Goal: Information Seeking & Learning: Learn about a topic

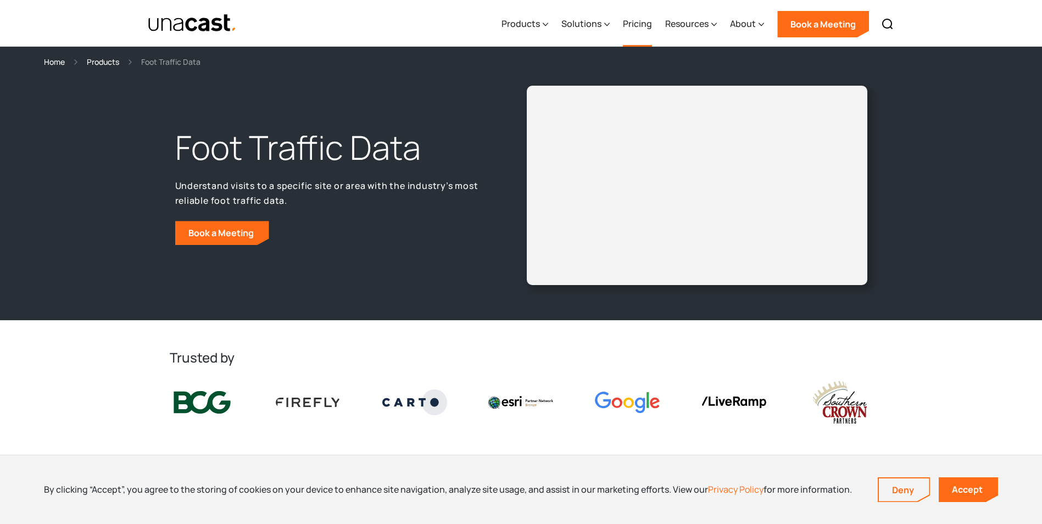
click at [635, 23] on link "Pricing" at bounding box center [637, 24] width 29 height 45
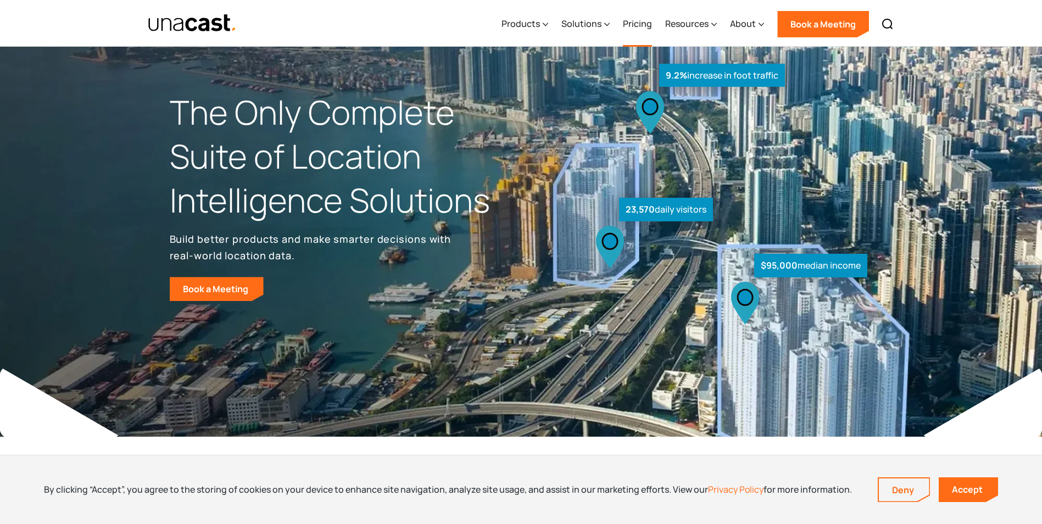
click at [629, 22] on link "Pricing" at bounding box center [637, 24] width 29 height 45
